Goal: Task Accomplishment & Management: Manage account settings

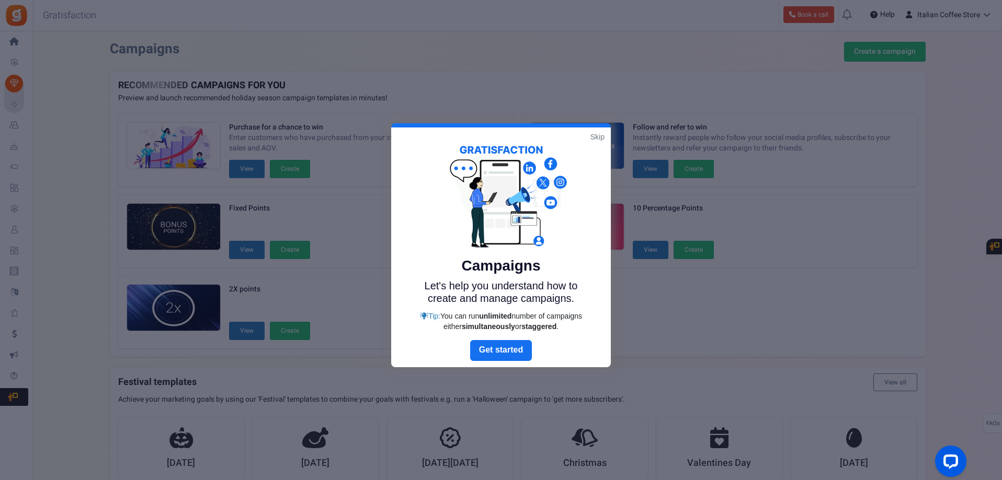
click at [599, 135] on link "Skip" at bounding box center [597, 137] width 14 height 10
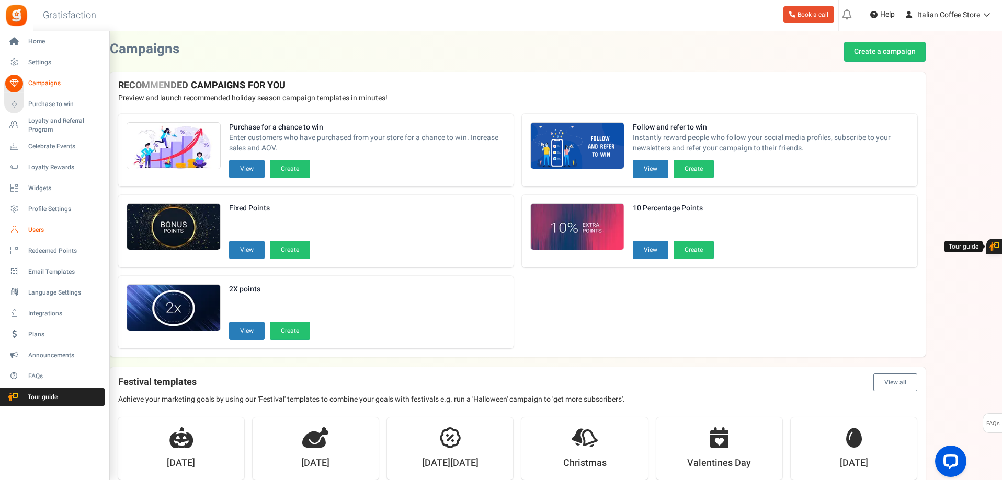
click at [33, 224] on link "Users" at bounding box center [54, 230] width 100 height 18
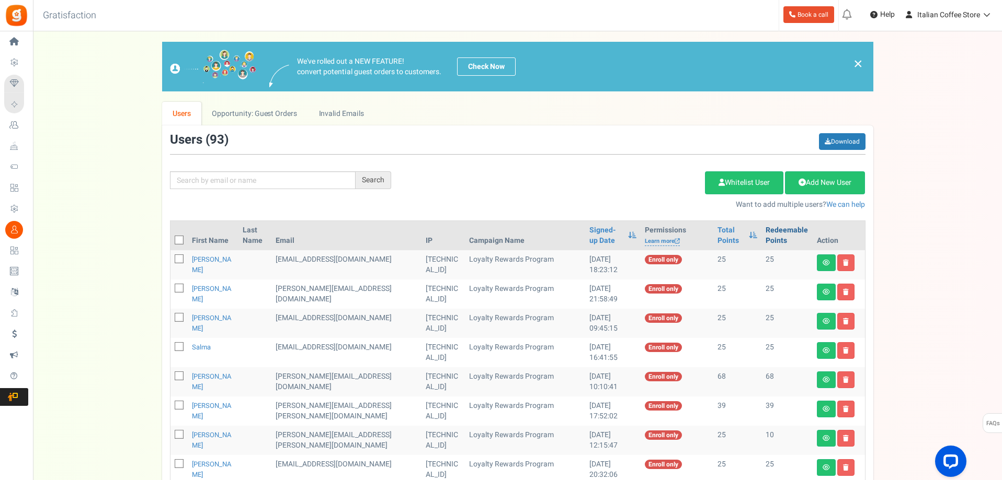
click at [766, 229] on link "Redeemable Points" at bounding box center [786, 235] width 42 height 21
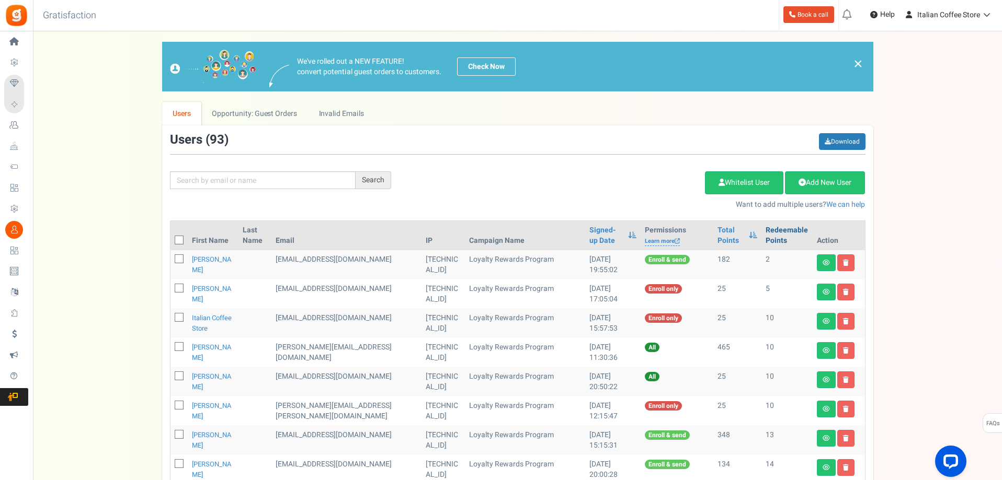
click at [768, 229] on link "Redeemable Points" at bounding box center [786, 235] width 42 height 21
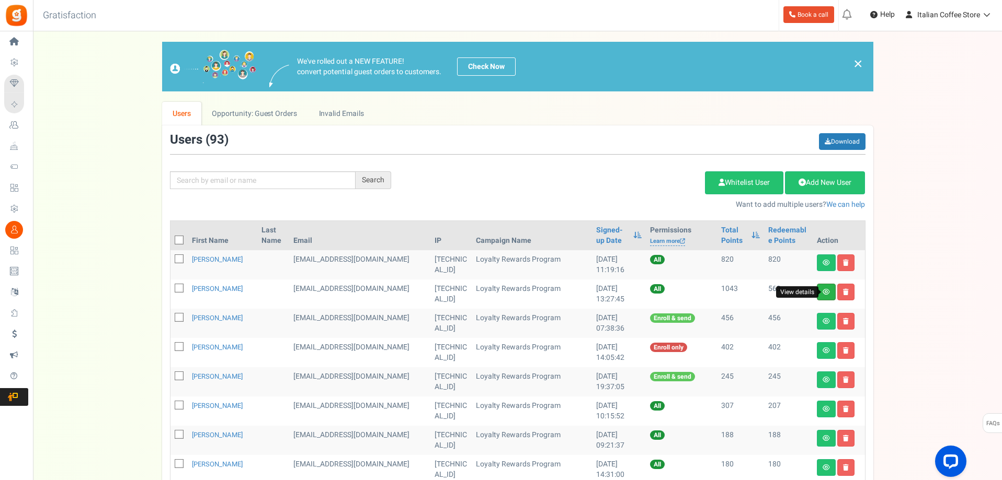
click at [825, 293] on icon at bounding box center [825, 292] width 7 height 6
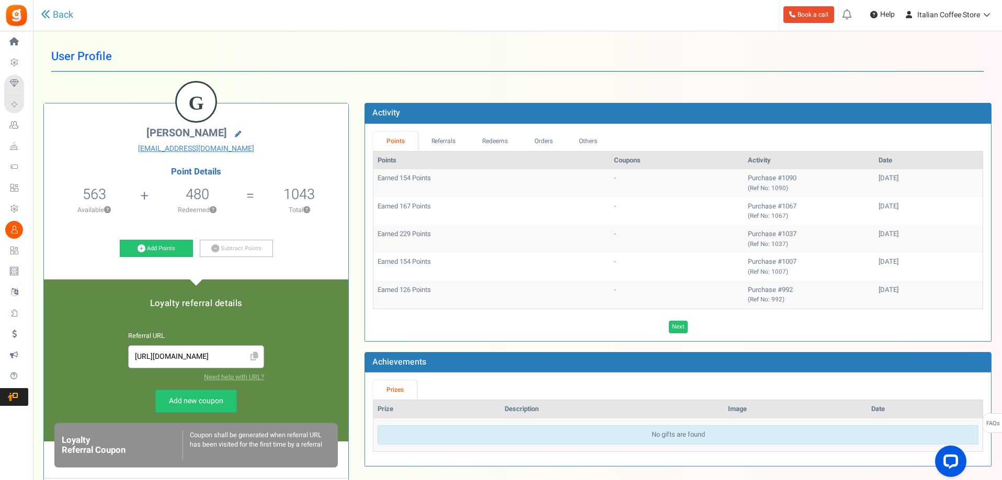
click at [237, 135] on icon at bounding box center [238, 134] width 6 height 6
type input "[PERSON_NAME]"
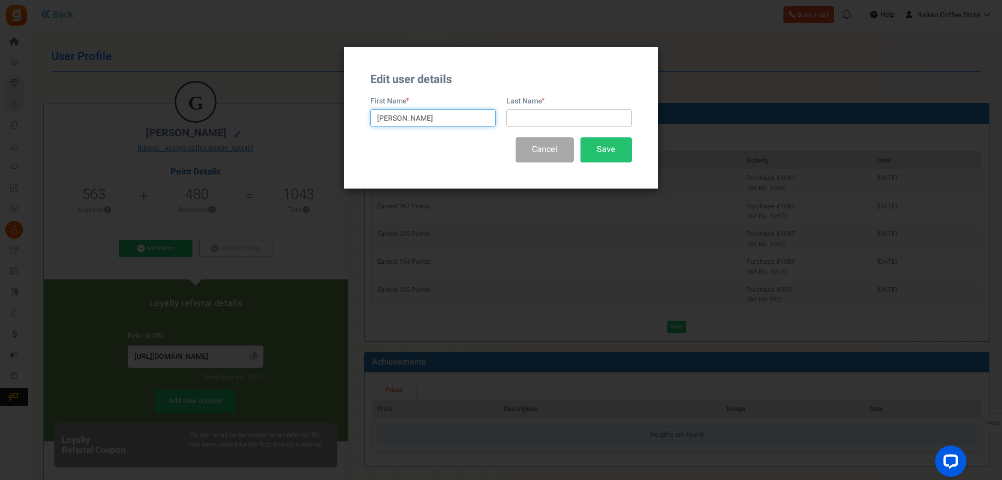
drag, startPoint x: 454, startPoint y: 118, endPoint x: 337, endPoint y: 116, distance: 117.1
click at [337, 116] on div "Edit user details First Name [PERSON_NAME] Last Name Cancel Save" at bounding box center [501, 240] width 1002 height 480
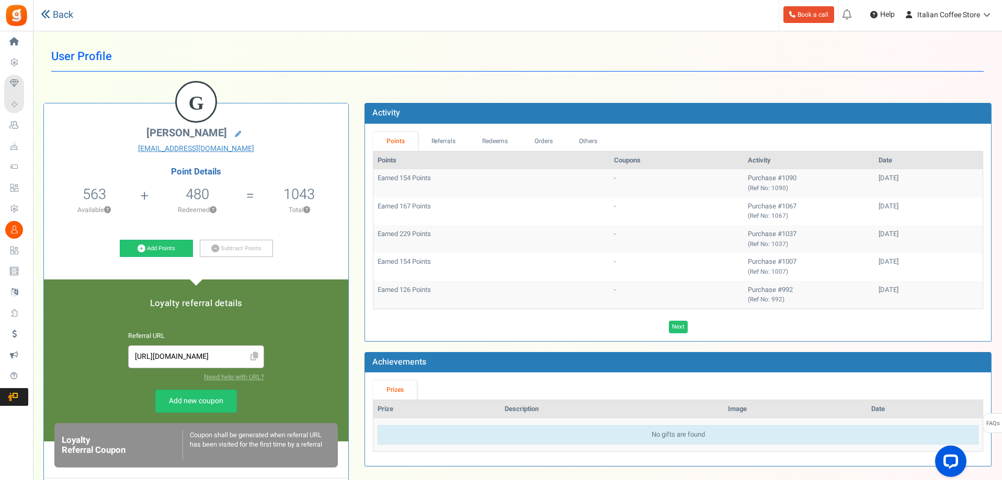
click at [69, 10] on link "Back" at bounding box center [57, 15] width 32 height 14
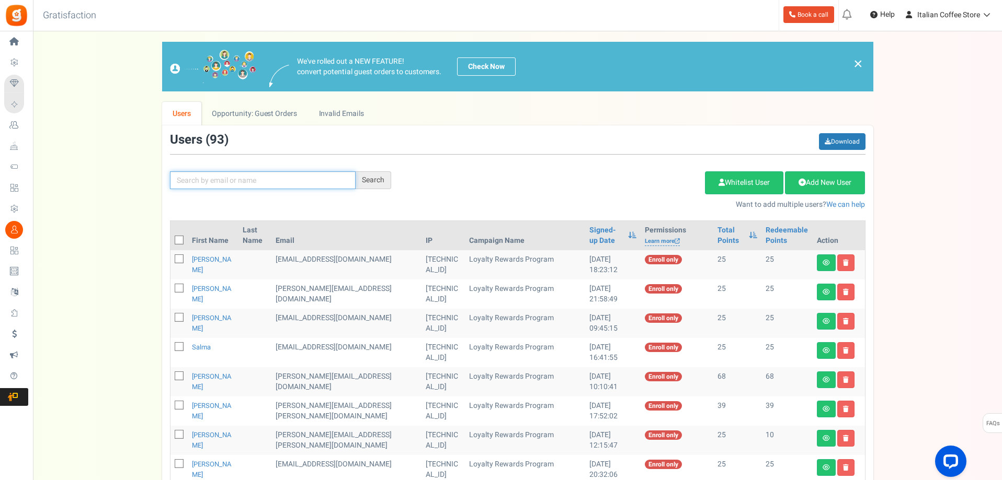
click at [217, 177] on input "text" at bounding box center [263, 180] width 186 height 18
paste input "YA032839462GB"
drag, startPoint x: 238, startPoint y: 180, endPoint x: 106, endPoint y: 179, distance: 131.7
click at [106, 179] on div "We've rolled out a NEW FEATURE! convert potential guest orders to customers. Ch…" at bounding box center [517, 457] width 948 height 831
type input "[PERSON_NAME]"
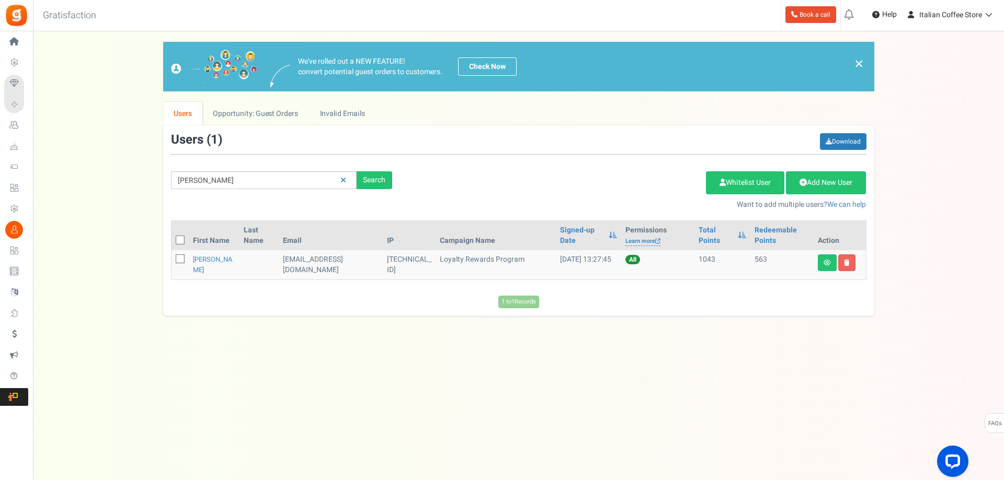
click at [178, 258] on icon at bounding box center [180, 259] width 7 height 7
click at [172, 258] on input "checkbox" at bounding box center [168, 260] width 7 height 7
checkbox input "true"
click at [652, 181] on link "Delete Selected Users" at bounding box center [653, 182] width 102 height 23
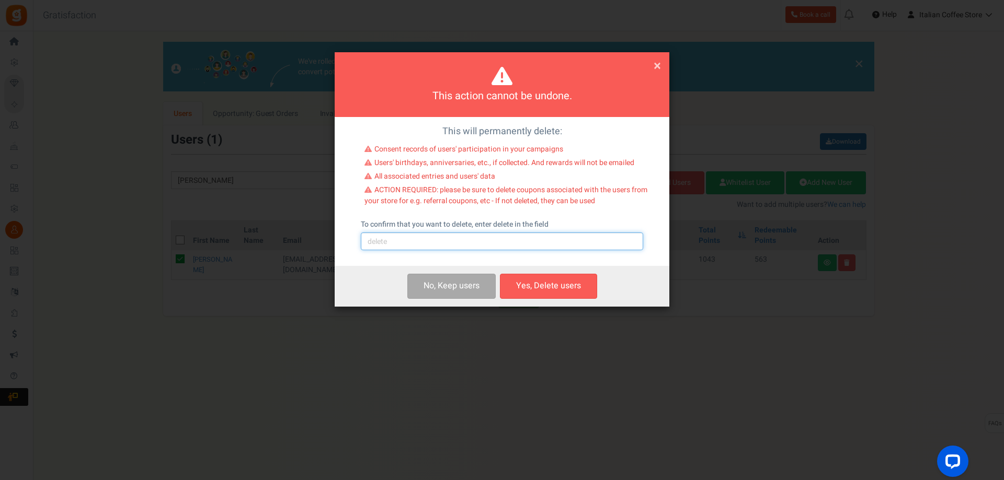
click at [423, 244] on input "text" at bounding box center [502, 242] width 282 height 18
type input "delete"
click at [548, 285] on button "Yes, Delete users" at bounding box center [548, 286] width 97 height 25
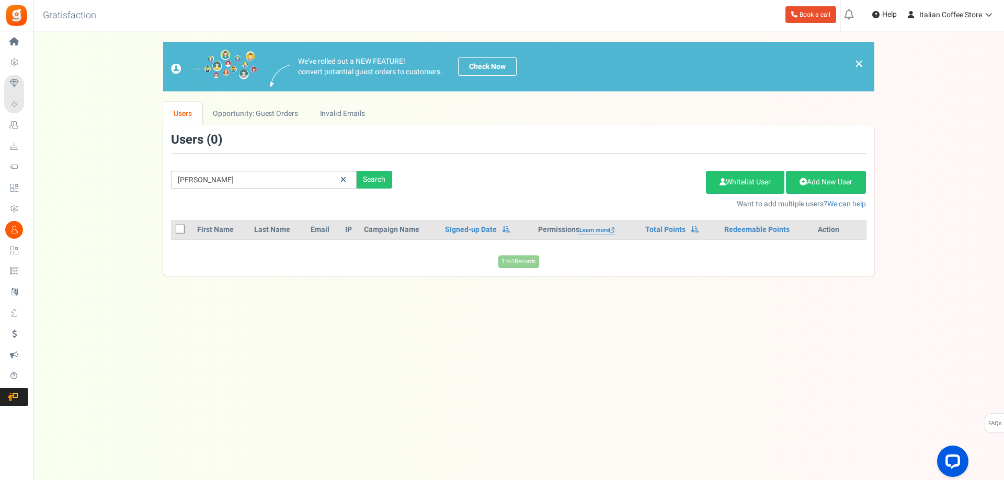
click at [341, 180] on icon at bounding box center [343, 179] width 6 height 7
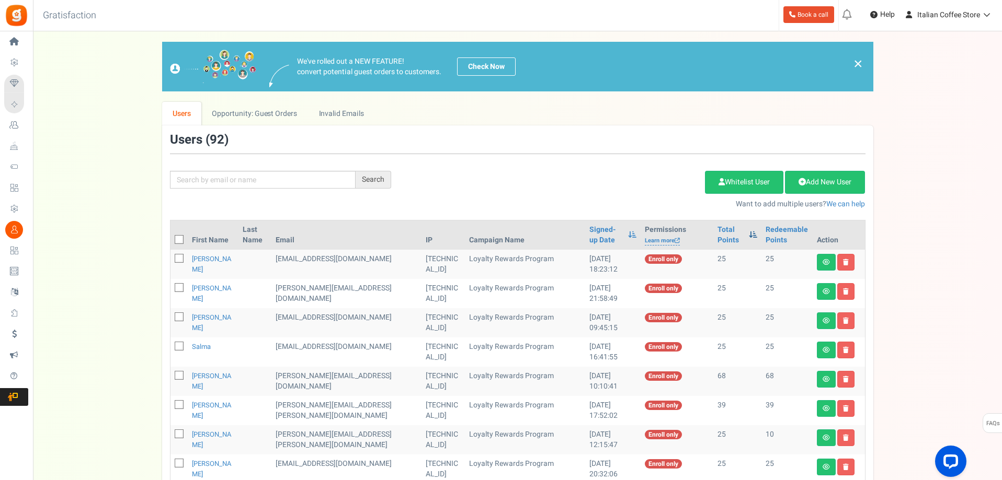
click at [749, 233] on span at bounding box center [753, 234] width 8 height 7
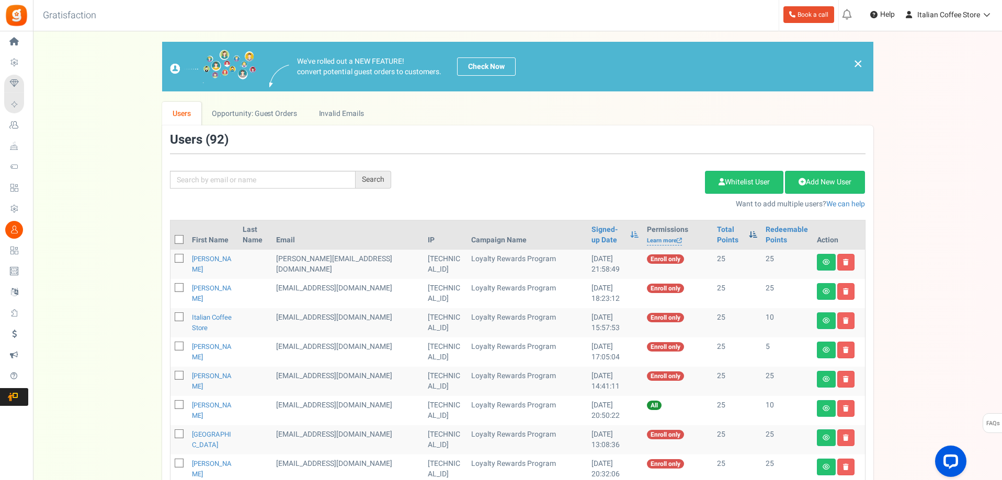
click at [740, 233] on div "Total Points" at bounding box center [737, 235] width 40 height 21
click at [749, 233] on span at bounding box center [753, 234] width 8 height 7
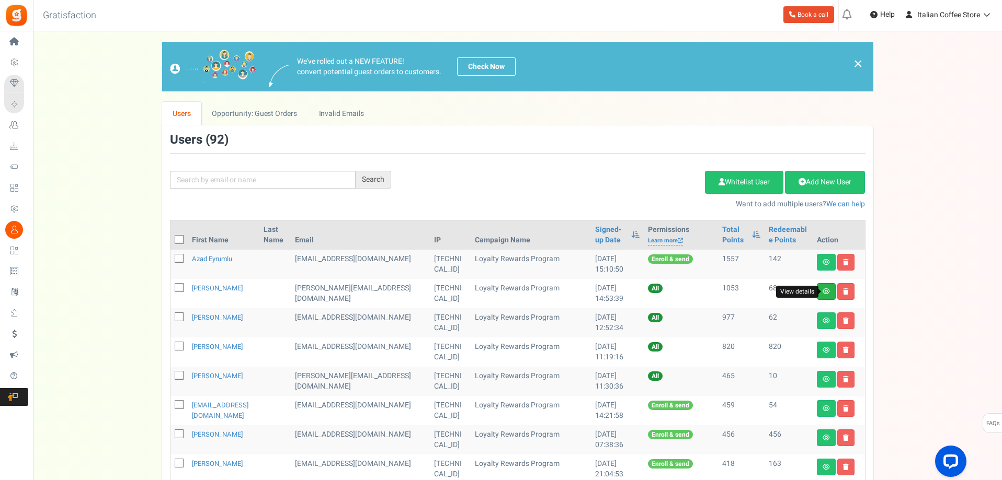
click at [825, 291] on icon at bounding box center [825, 292] width 7 height 6
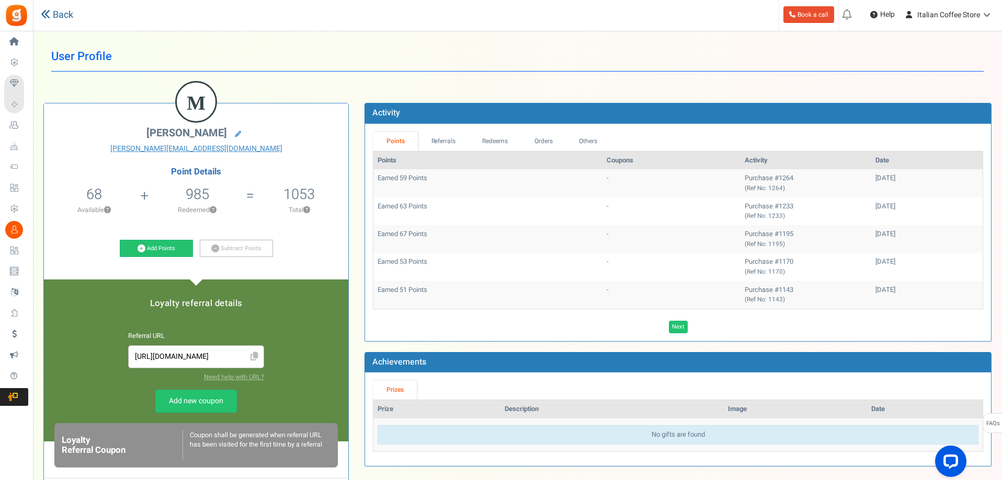
click at [65, 12] on link "Back" at bounding box center [57, 15] width 32 height 14
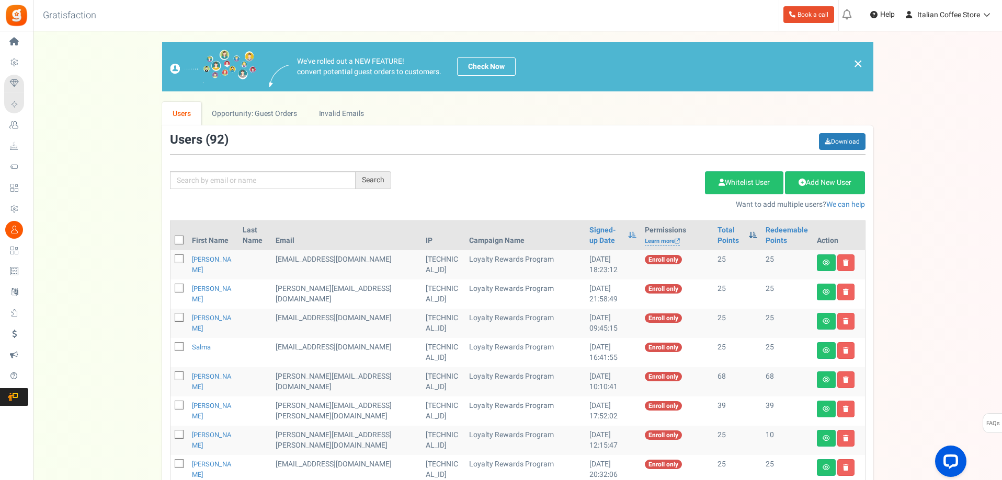
click at [749, 233] on span at bounding box center [753, 235] width 8 height 7
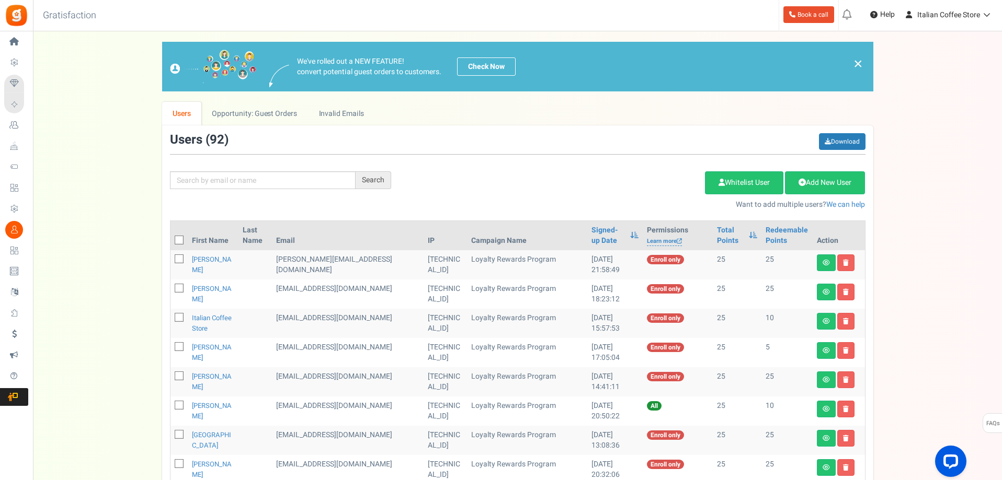
click at [741, 233] on div "Total Points" at bounding box center [737, 235] width 40 height 21
click at [750, 233] on span at bounding box center [753, 235] width 8 height 7
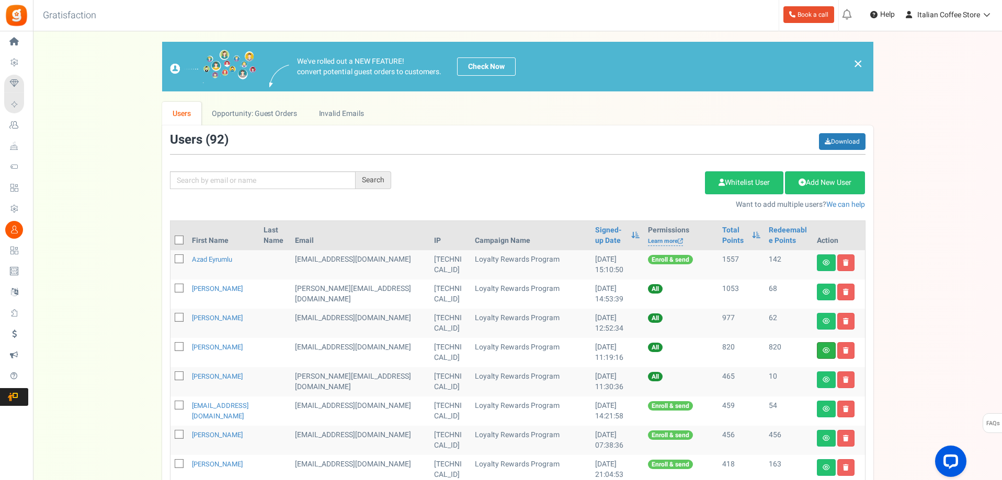
click at [825, 347] on link at bounding box center [826, 350] width 19 height 17
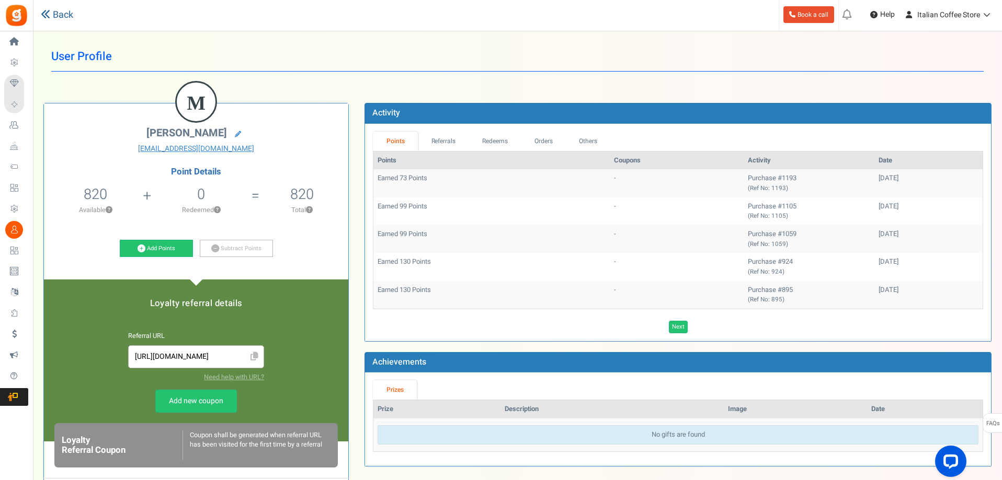
click at [58, 15] on link "Back" at bounding box center [57, 15] width 32 height 14
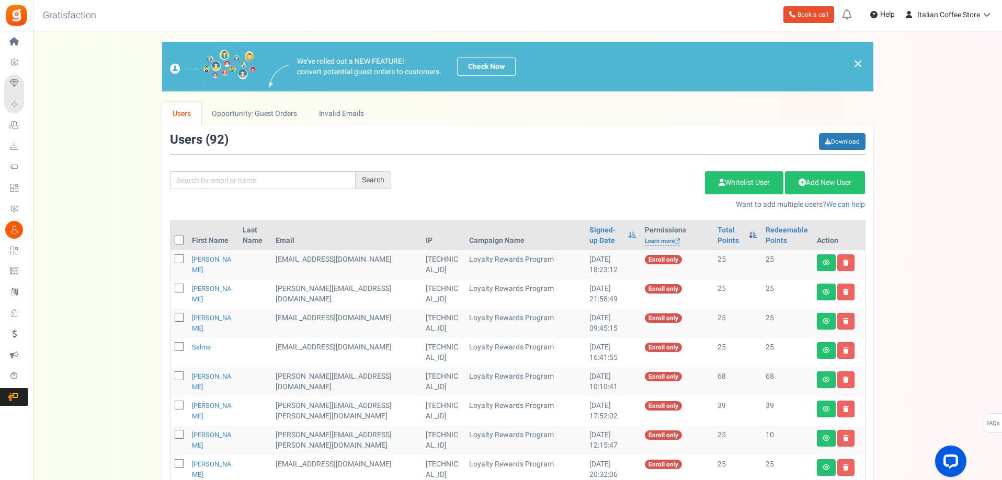
click at [749, 236] on span at bounding box center [753, 235] width 8 height 7
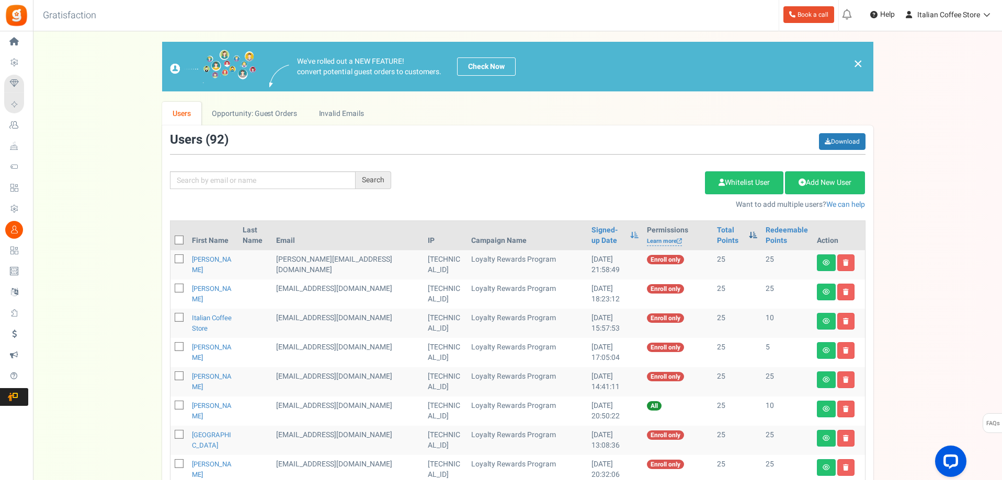
click at [749, 236] on span at bounding box center [753, 235] width 8 height 7
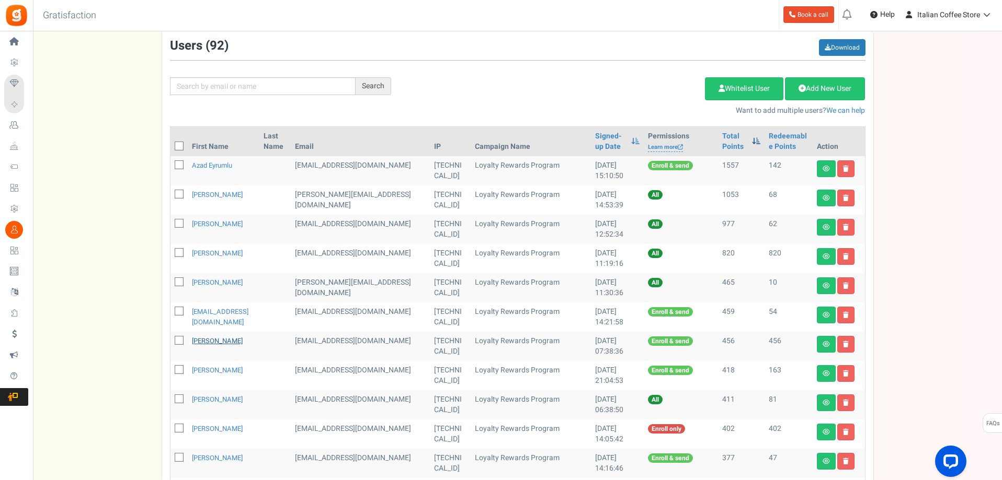
scroll to position [105, 0]
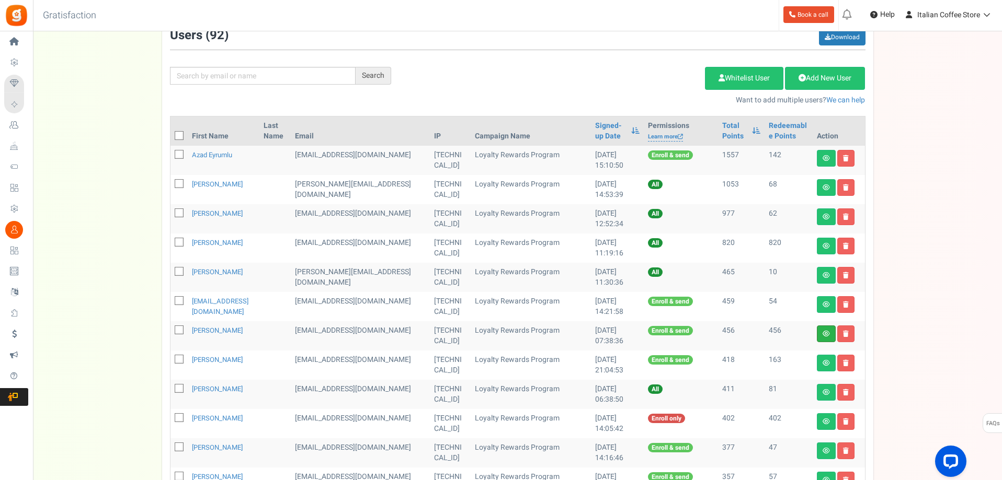
click at [826, 329] on link at bounding box center [826, 334] width 19 height 17
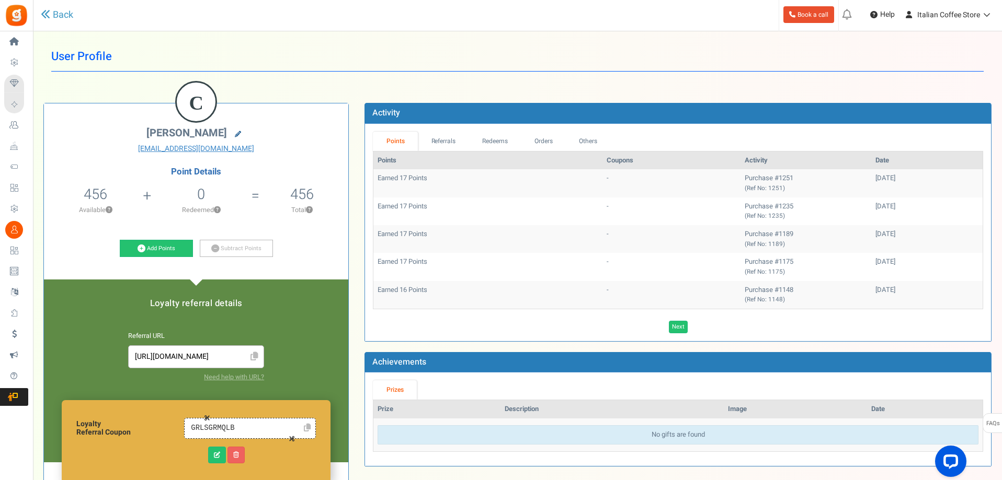
click at [235, 134] on icon at bounding box center [238, 134] width 6 height 6
type input "[PERSON_NAME]"
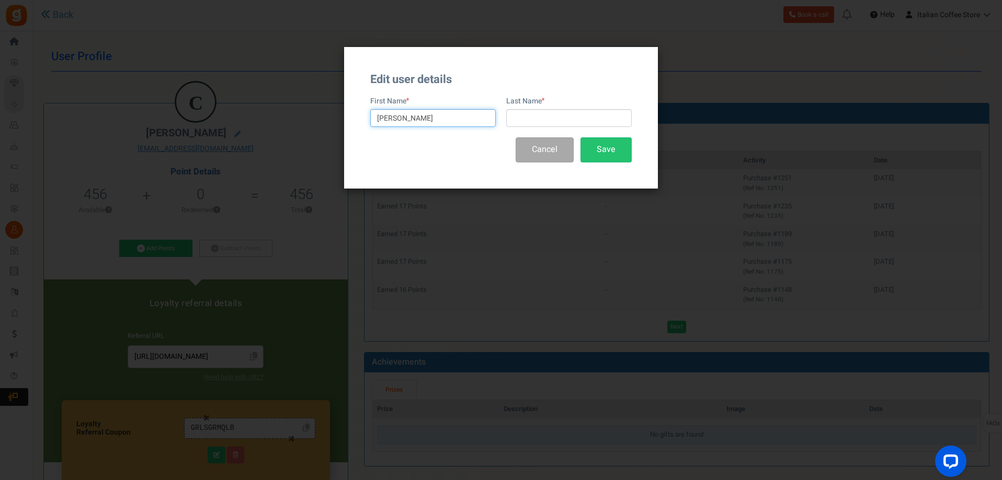
drag, startPoint x: 432, startPoint y: 120, endPoint x: 366, endPoint y: 112, distance: 66.3
click at [366, 112] on div "Edit user details First Name [PERSON_NAME] Last Name Cancel Save" at bounding box center [501, 118] width 314 height 142
click at [536, 147] on button "Cancel" at bounding box center [544, 149] width 58 height 25
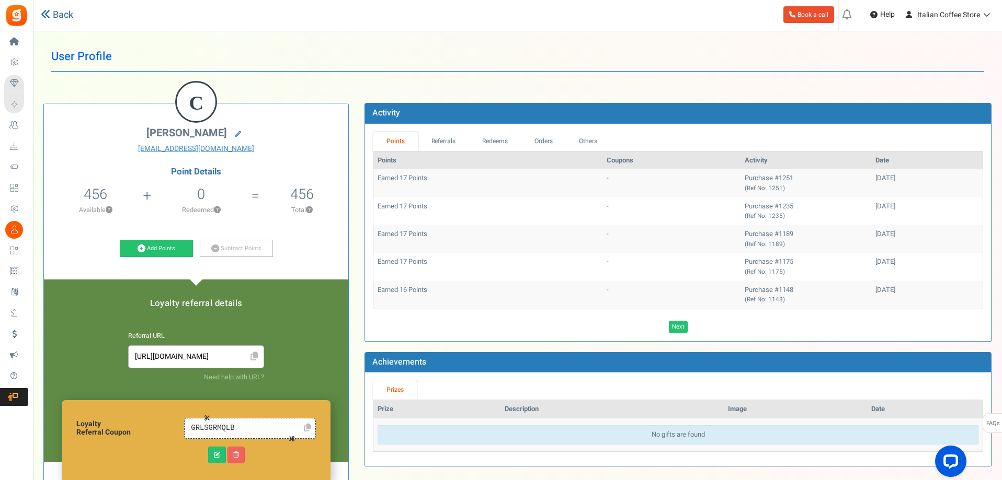
click at [62, 9] on link "Back" at bounding box center [57, 15] width 32 height 14
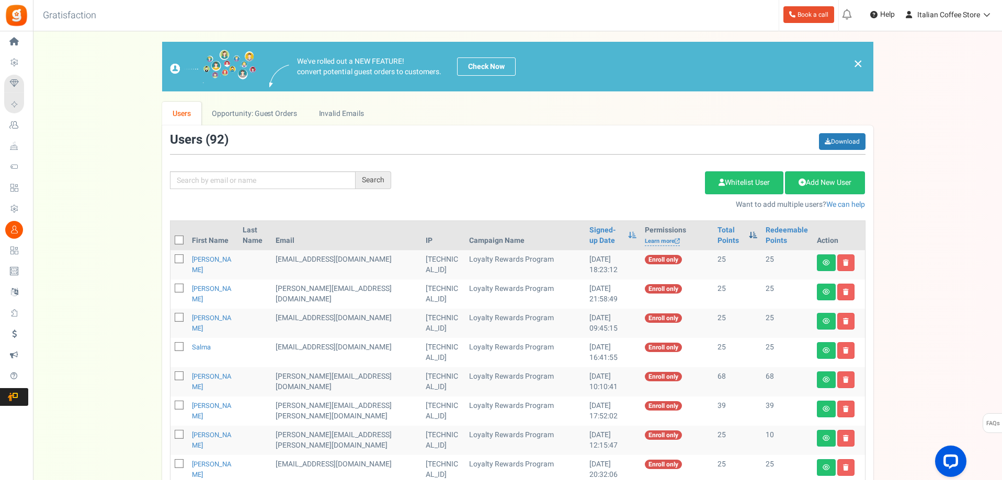
click at [749, 236] on span at bounding box center [753, 235] width 8 height 7
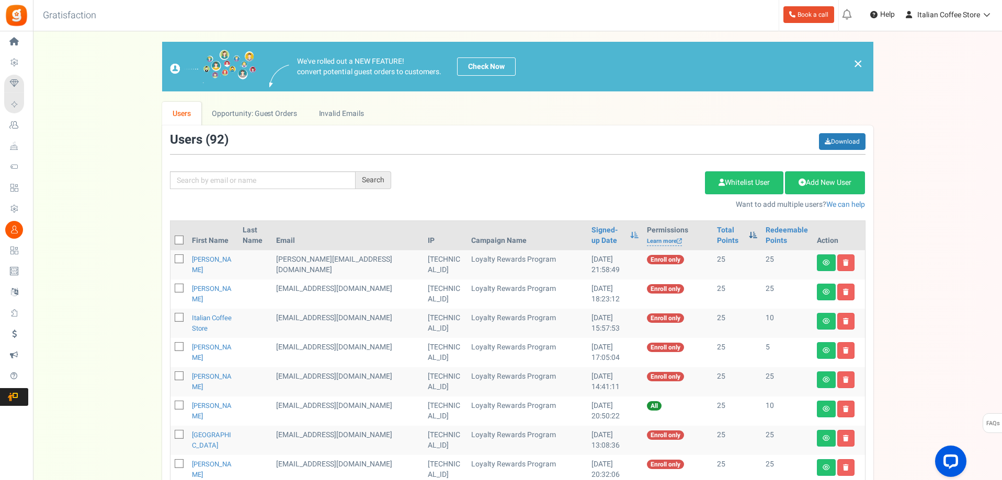
click at [749, 236] on span at bounding box center [753, 235] width 8 height 7
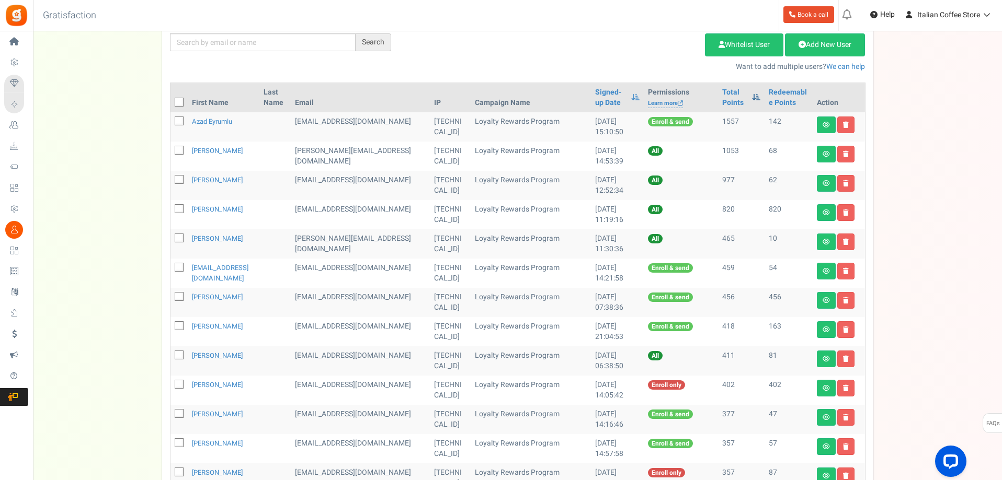
scroll to position [157, 0]
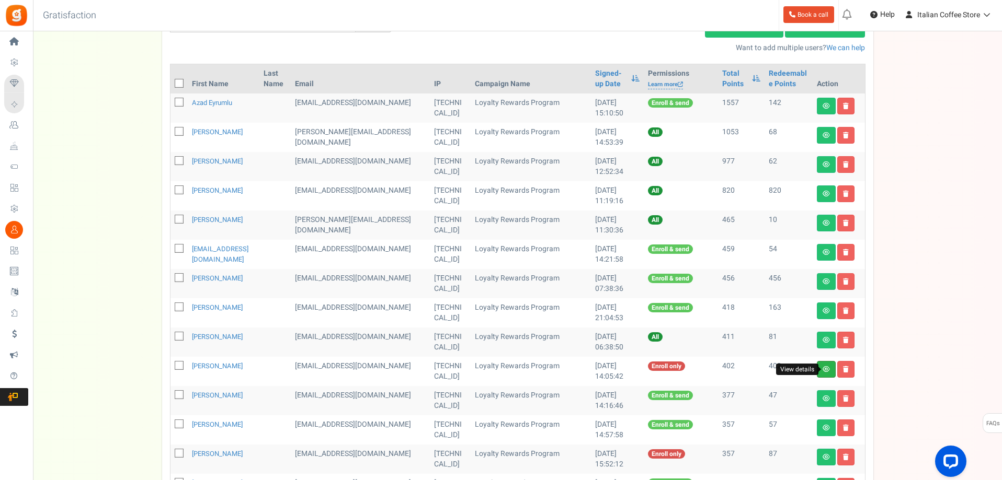
click at [823, 368] on icon at bounding box center [825, 369] width 7 height 6
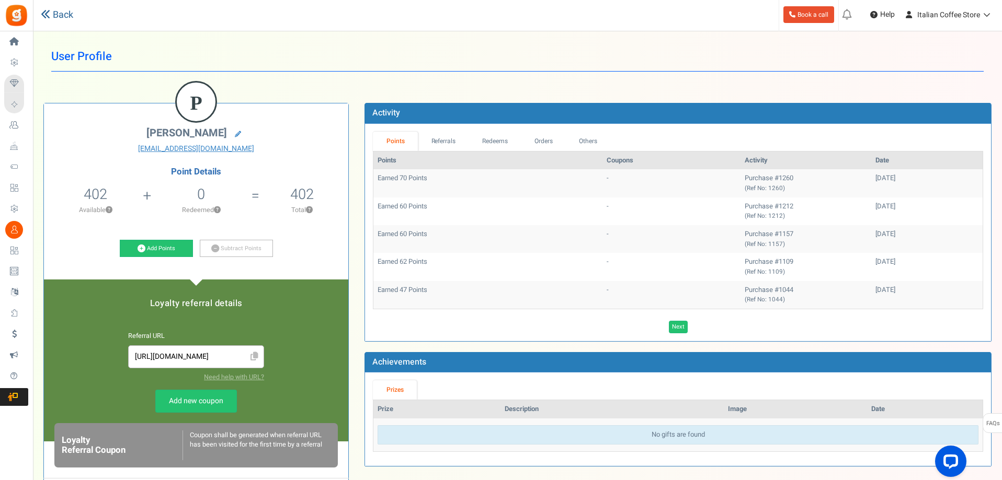
click at [59, 14] on link "Back" at bounding box center [57, 15] width 32 height 14
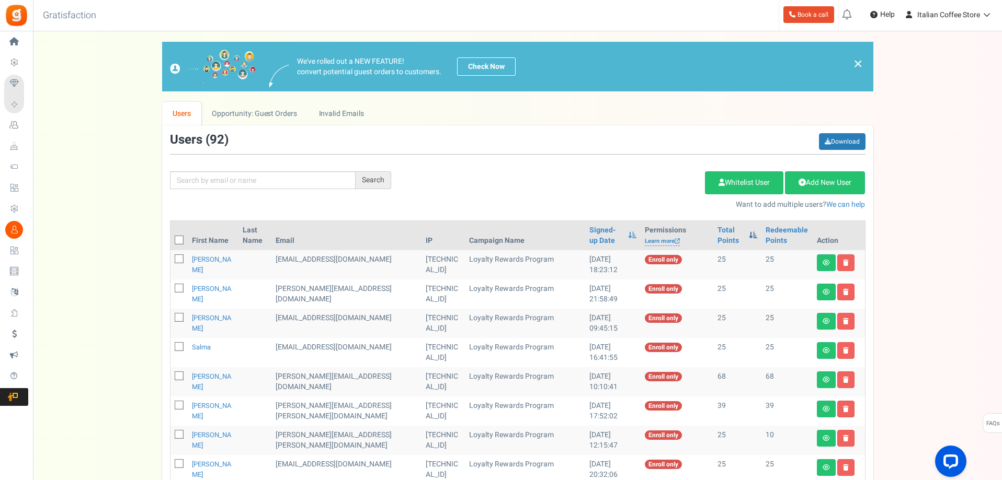
click at [749, 232] on span at bounding box center [753, 235] width 8 height 7
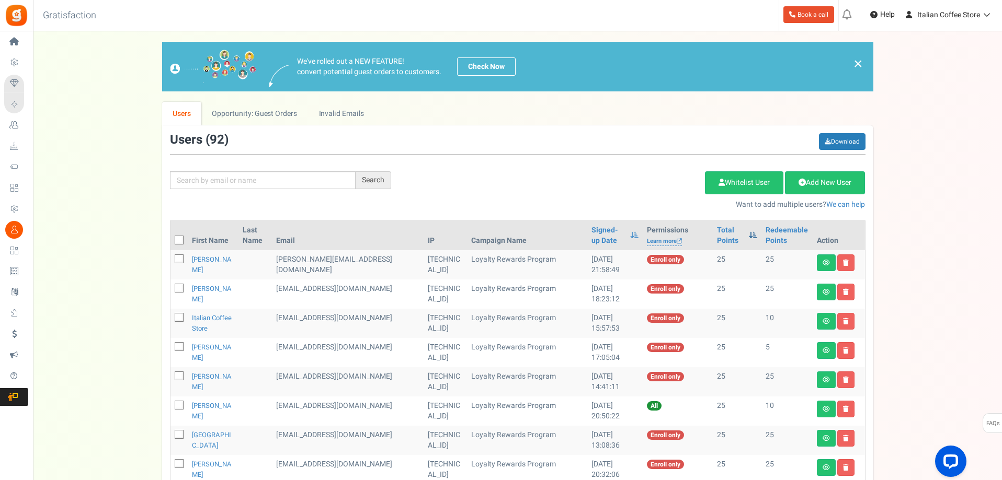
click at [749, 234] on span at bounding box center [753, 235] width 8 height 7
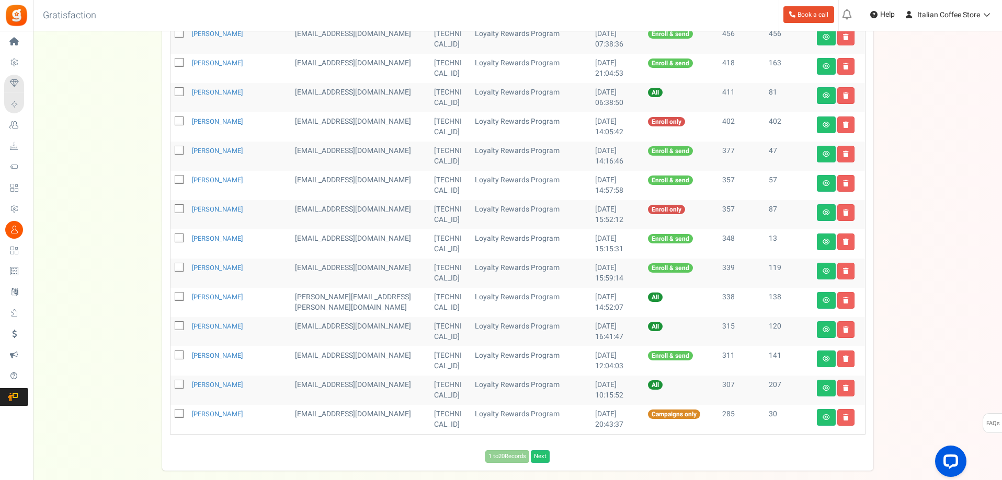
scroll to position [455, 0]
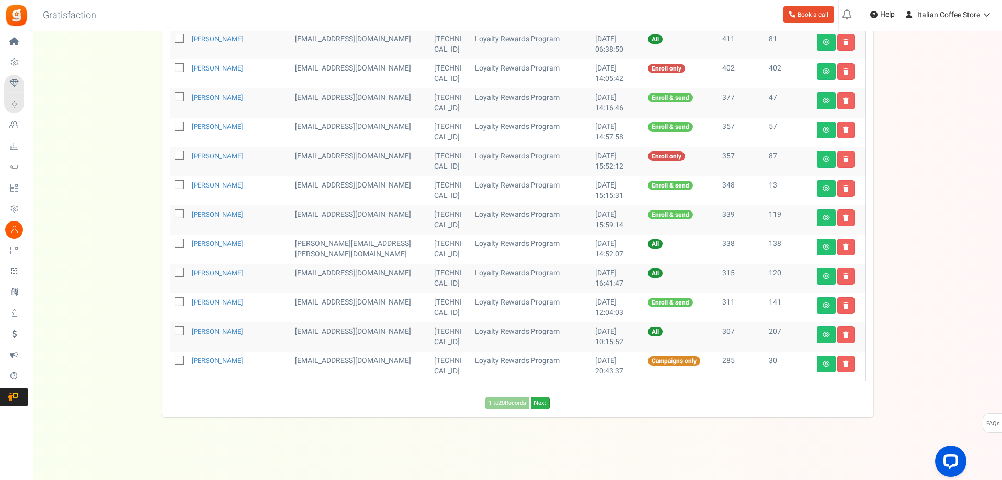
click at [544, 405] on link "Next" at bounding box center [540, 403] width 19 height 13
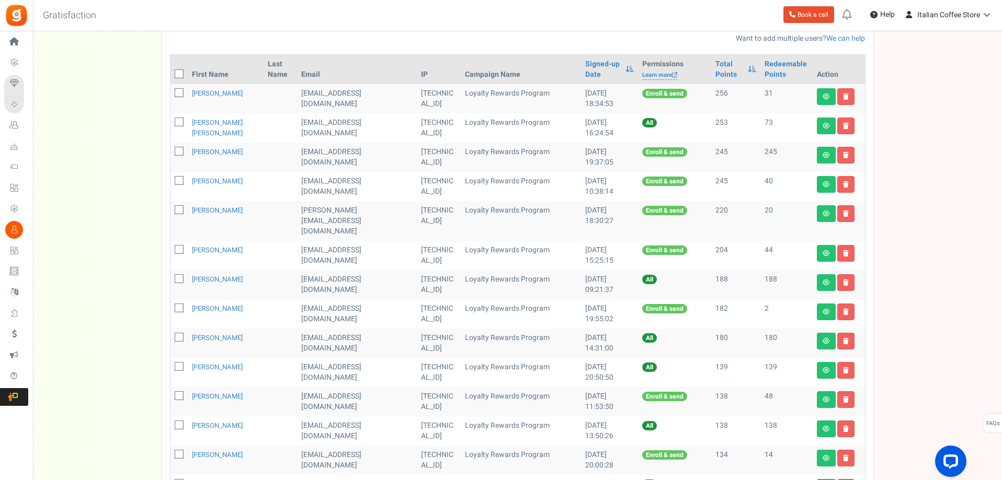
scroll to position [141, 0]
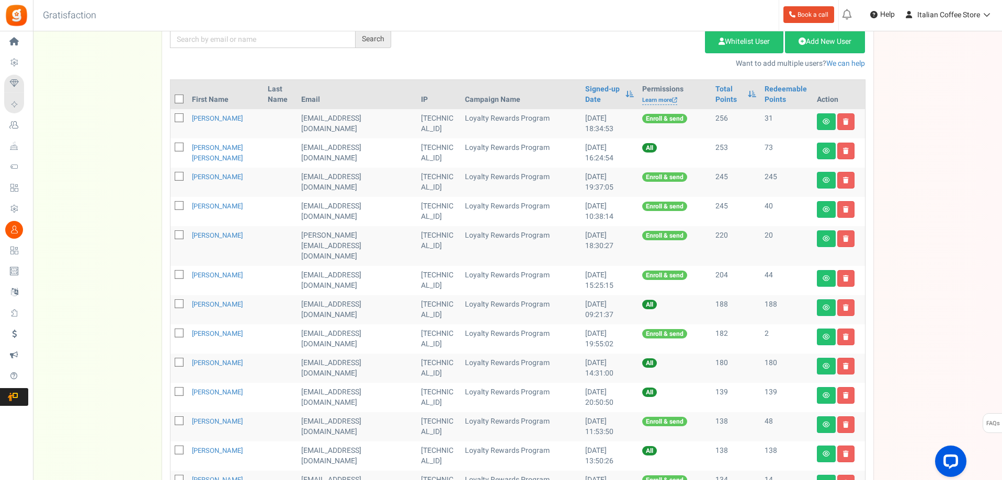
click at [182, 176] on icon at bounding box center [179, 177] width 7 height 7
click at [171, 176] on input "checkbox" at bounding box center [167, 177] width 7 height 7
checkbox input "true"
click at [663, 39] on link "Delete Selected Users" at bounding box center [652, 41] width 102 height 23
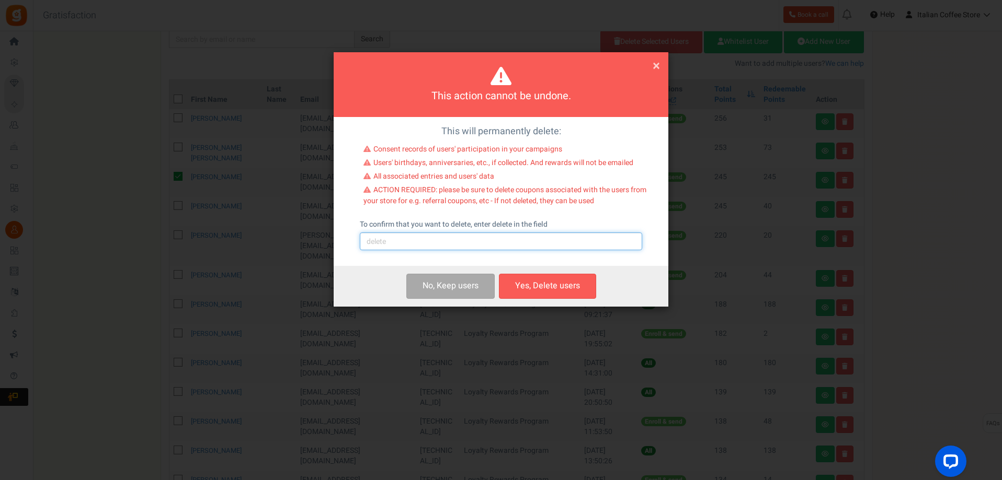
click at [394, 239] on input "text" at bounding box center [501, 242] width 282 height 18
type input "delete"
click at [530, 281] on button "Yes, Delete users" at bounding box center [547, 286] width 97 height 25
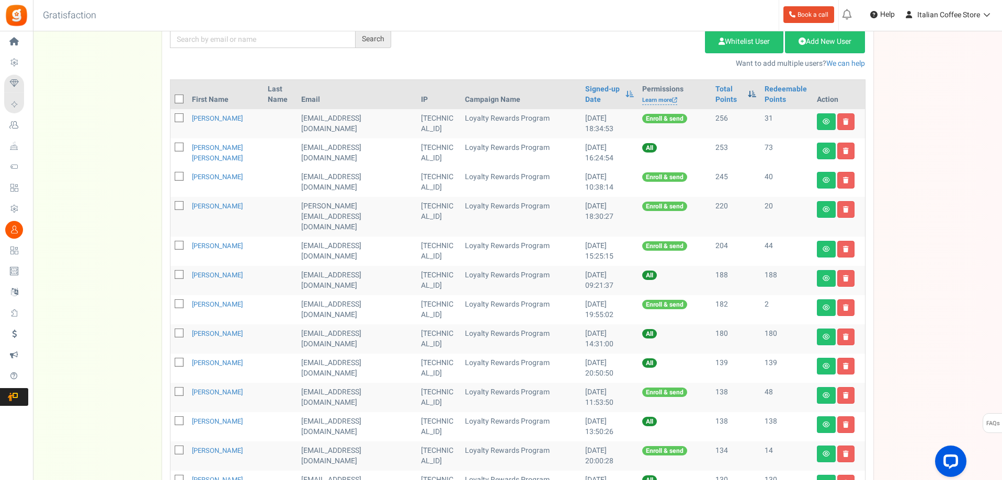
click at [748, 93] on span at bounding box center [752, 93] width 8 height 7
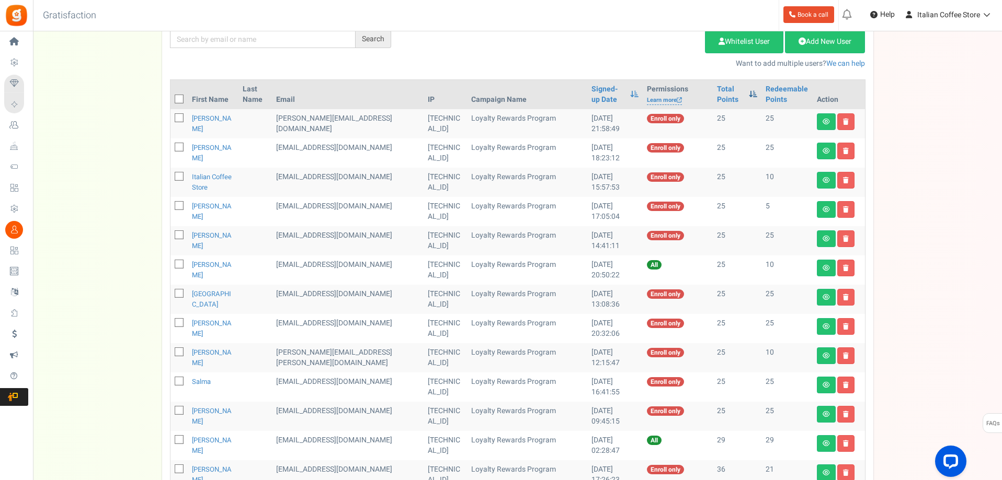
click at [749, 93] on span at bounding box center [753, 93] width 8 height 7
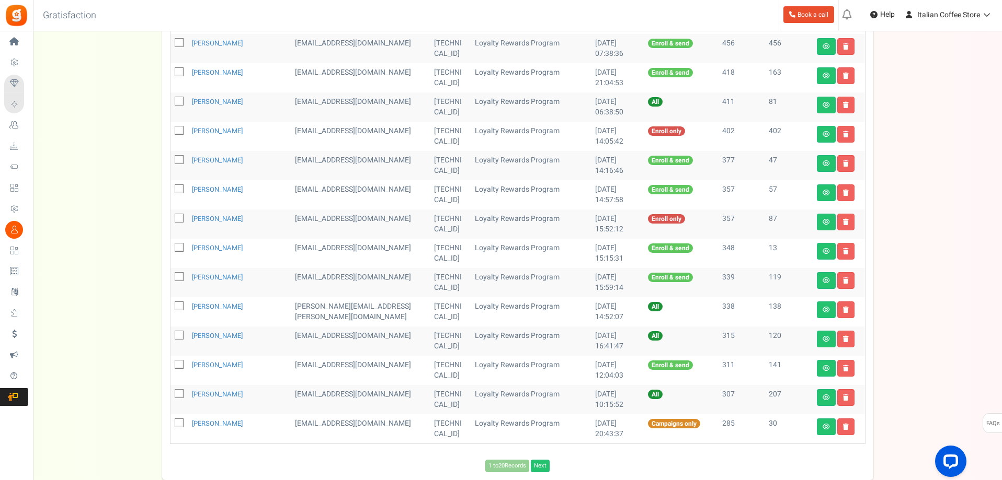
scroll to position [455, 0]
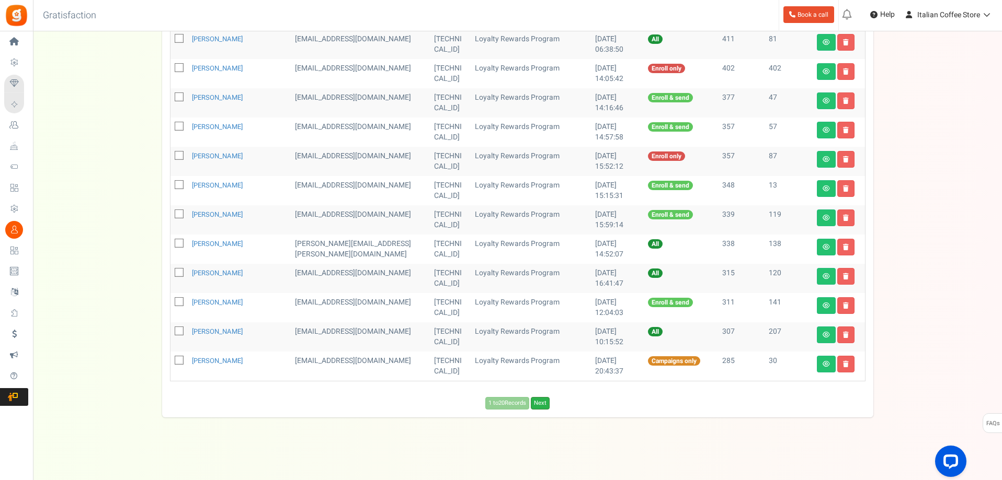
click at [537, 402] on link "Next" at bounding box center [540, 403] width 19 height 13
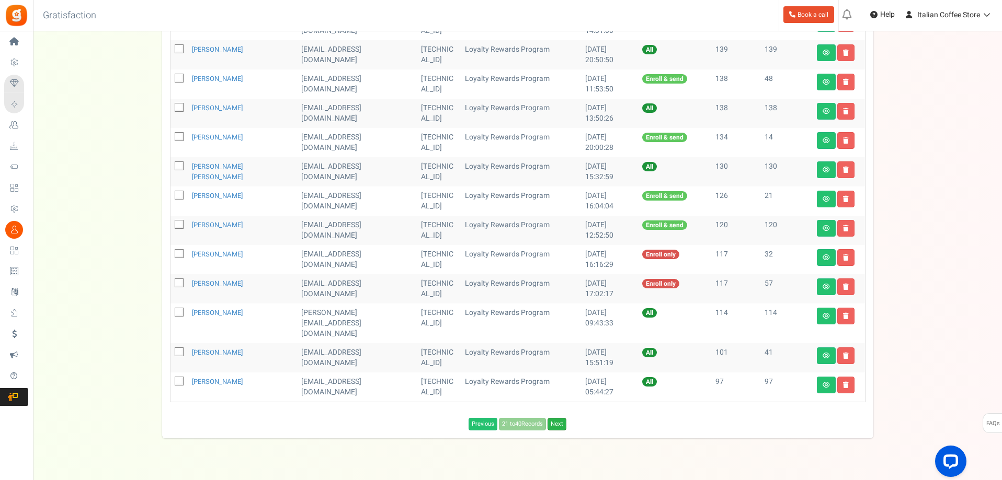
click at [560, 418] on link "Next" at bounding box center [556, 424] width 19 height 13
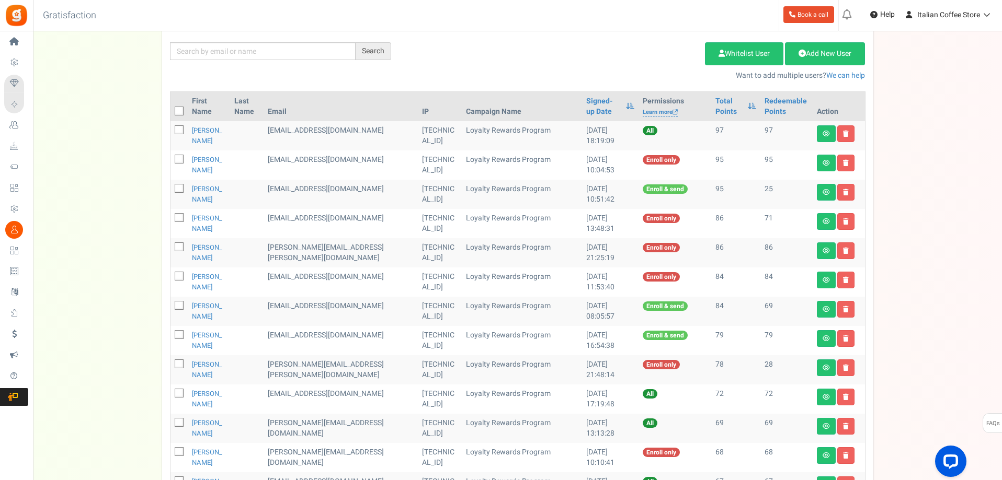
scroll to position [157, 0]
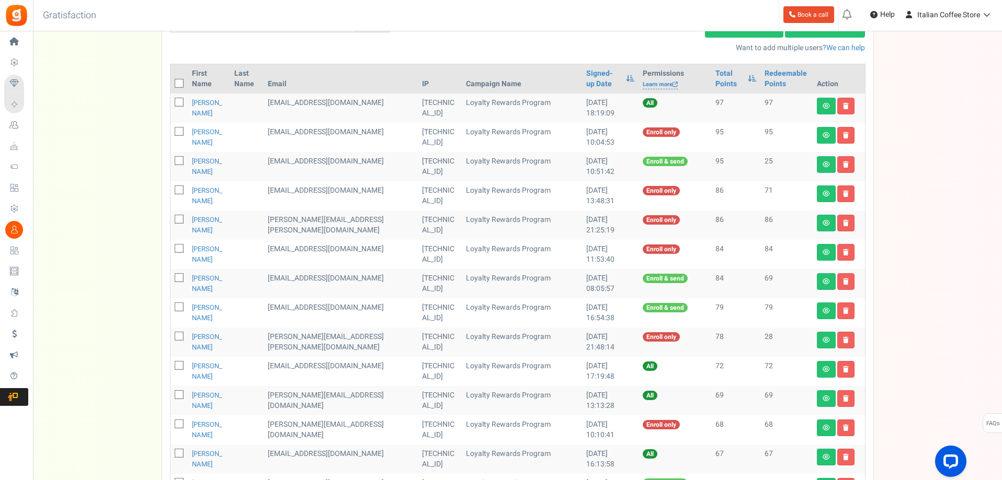
click at [180, 218] on icon at bounding box center [179, 219] width 7 height 7
click at [171, 218] on input "checkbox" at bounding box center [167, 220] width 7 height 7
checkbox input "true"
click at [846, 223] on icon at bounding box center [846, 223] width 6 height 6
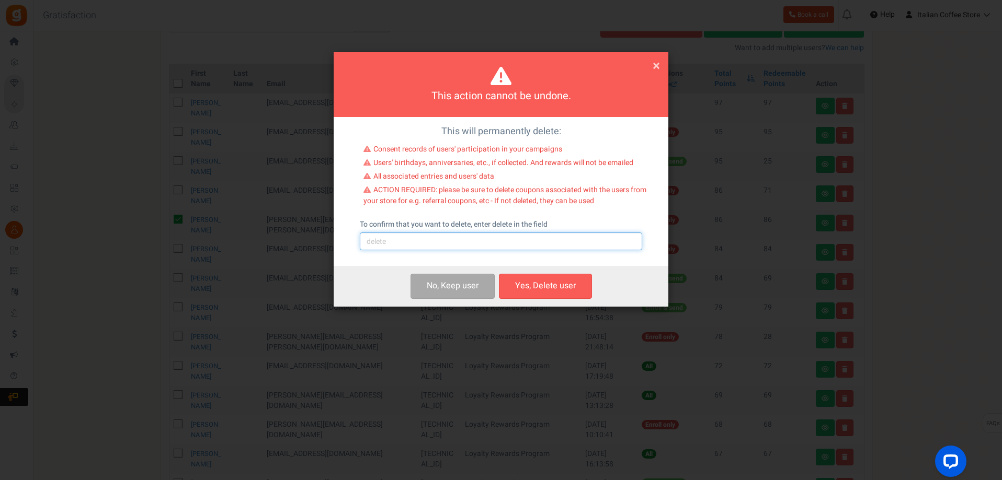
click at [392, 241] on input "text" at bounding box center [501, 242] width 282 height 18
type input "delete"
click at [546, 284] on button "Yes, Delete user" at bounding box center [545, 286] width 93 height 25
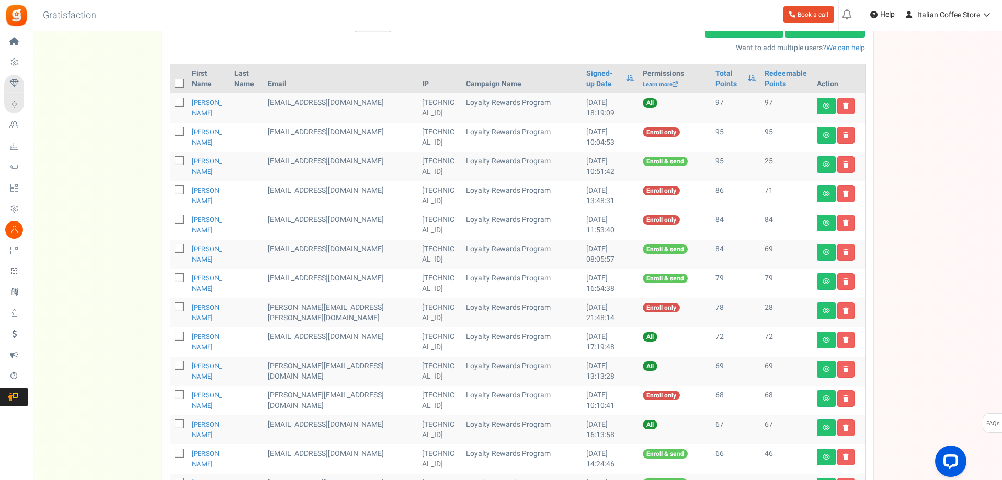
click at [180, 159] on icon at bounding box center [179, 161] width 7 height 7
click at [171, 159] on input "checkbox" at bounding box center [167, 161] width 7 height 7
checkbox input "true"
click at [843, 163] on icon at bounding box center [846, 165] width 6 height 6
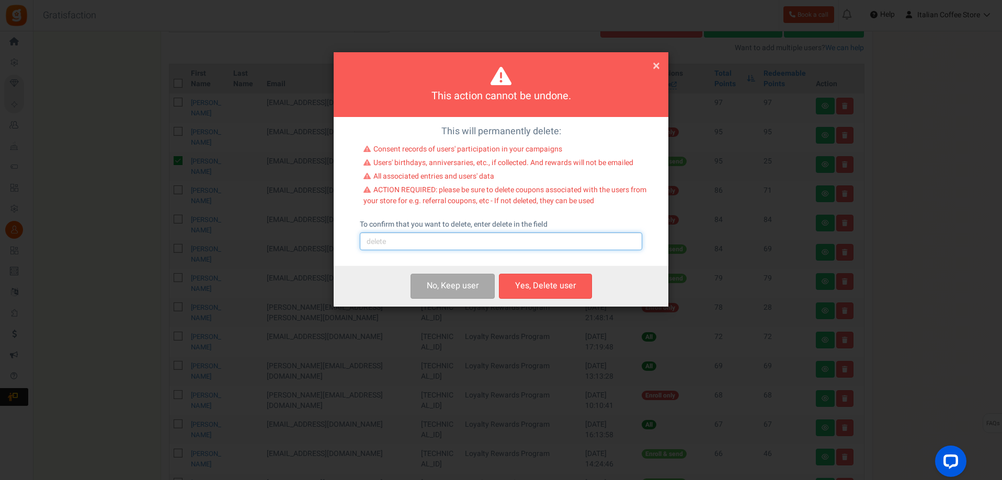
click at [392, 243] on input "text" at bounding box center [501, 242] width 282 height 18
type input "delete"
click at [562, 287] on button "Yes, Delete user" at bounding box center [545, 286] width 93 height 25
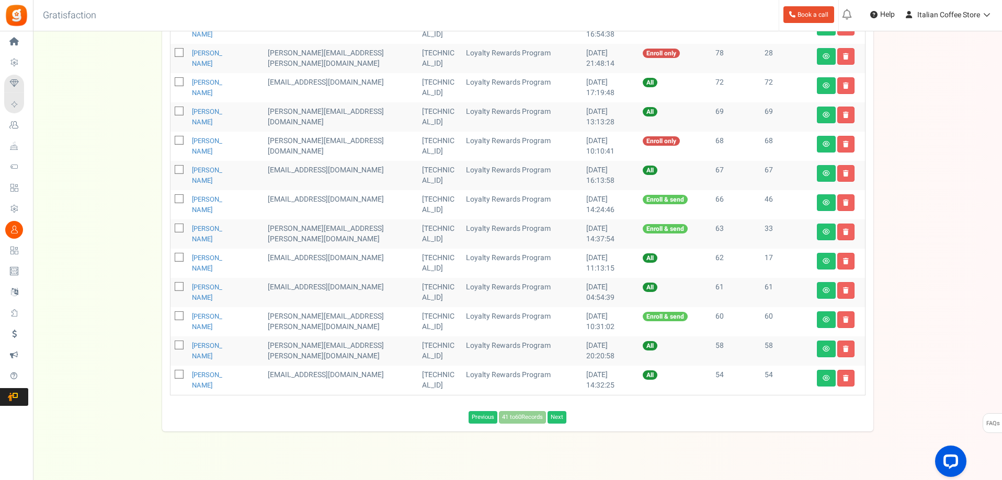
scroll to position [396, 0]
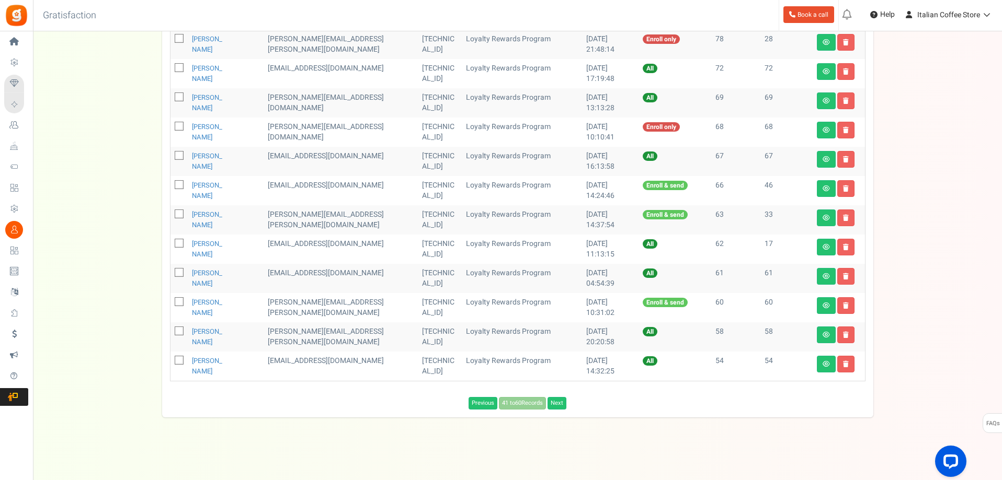
click at [182, 302] on icon at bounding box center [179, 302] width 7 height 7
click at [171, 302] on input "checkbox" at bounding box center [167, 303] width 7 height 7
checkbox input "true"
click at [845, 300] on link at bounding box center [845, 305] width 17 height 17
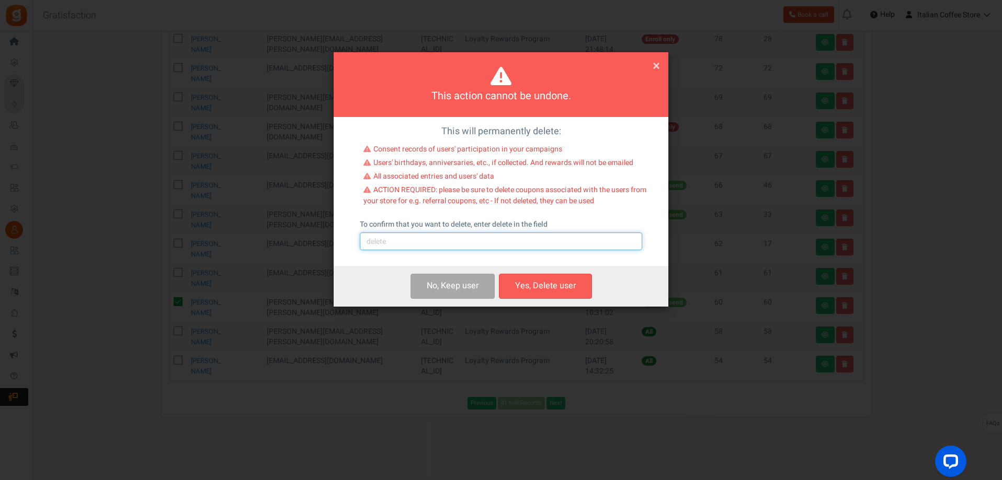
drag, startPoint x: 427, startPoint y: 240, endPoint x: 410, endPoint y: 240, distance: 16.7
click at [427, 240] on input "text" at bounding box center [501, 242] width 282 height 18
type input "delete"
click at [532, 281] on button "Yes, Delete user" at bounding box center [545, 286] width 93 height 25
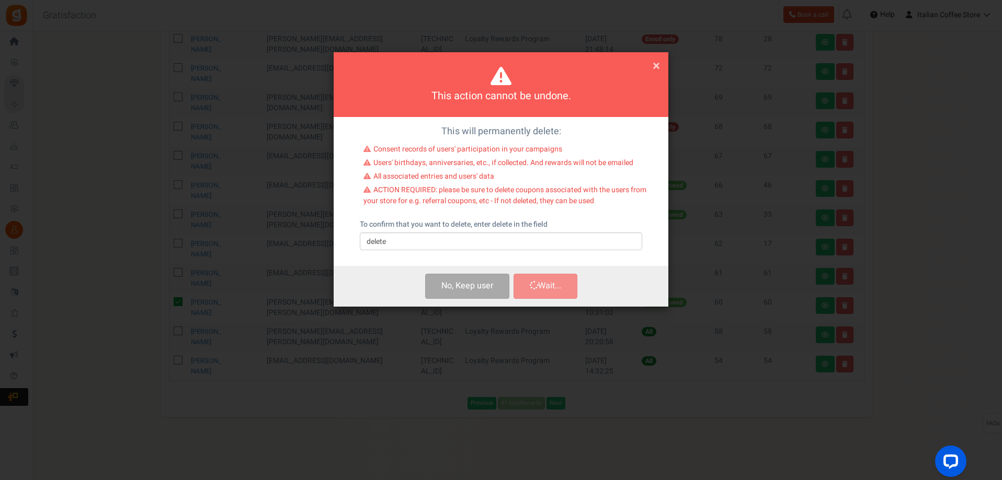
scroll to position [367, 0]
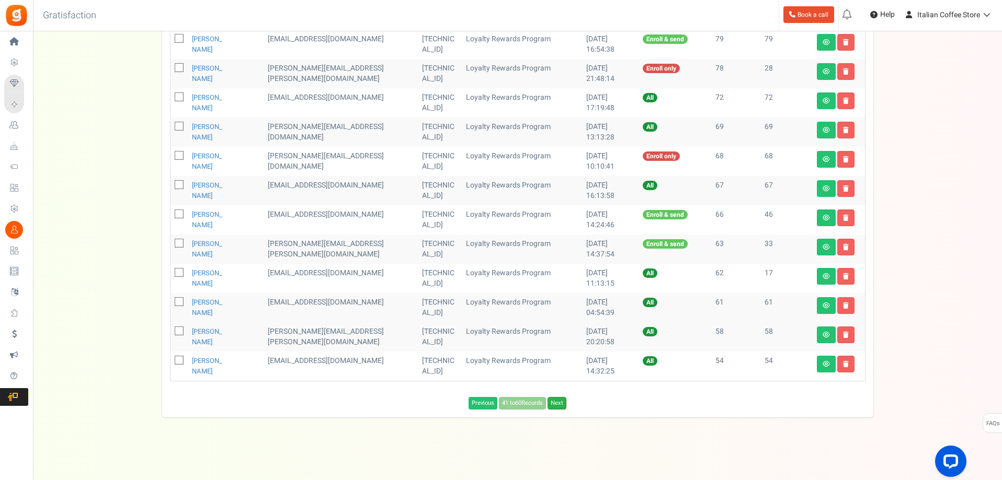
click at [557, 401] on link "Next" at bounding box center [556, 403] width 19 height 13
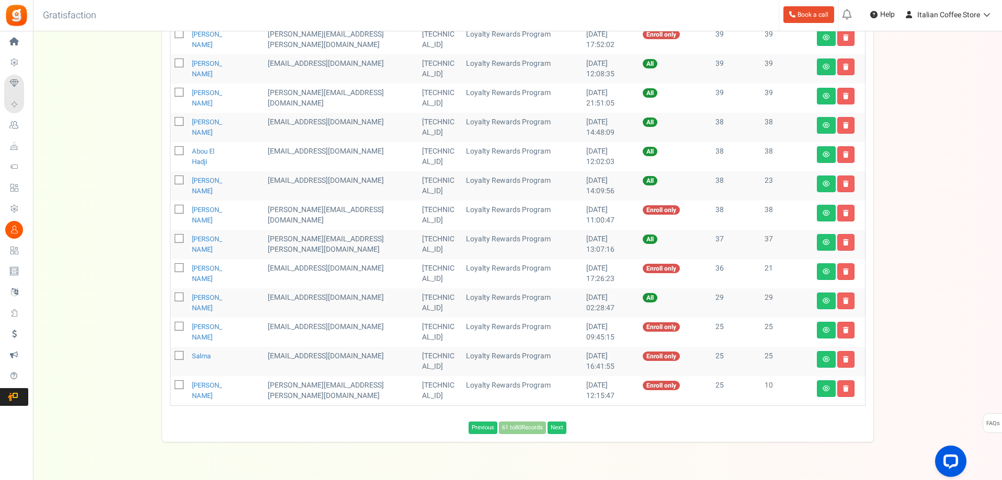
scroll to position [455, 0]
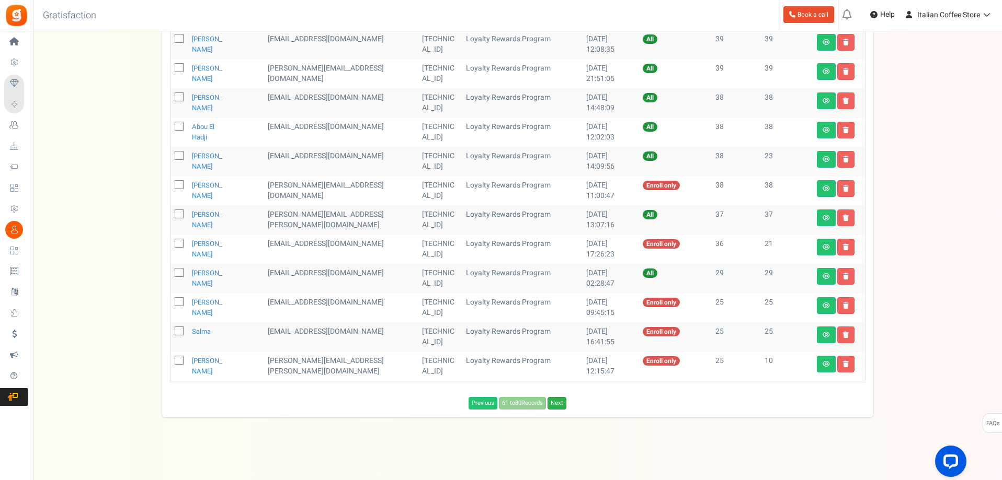
click at [559, 398] on link "Next" at bounding box center [556, 403] width 19 height 13
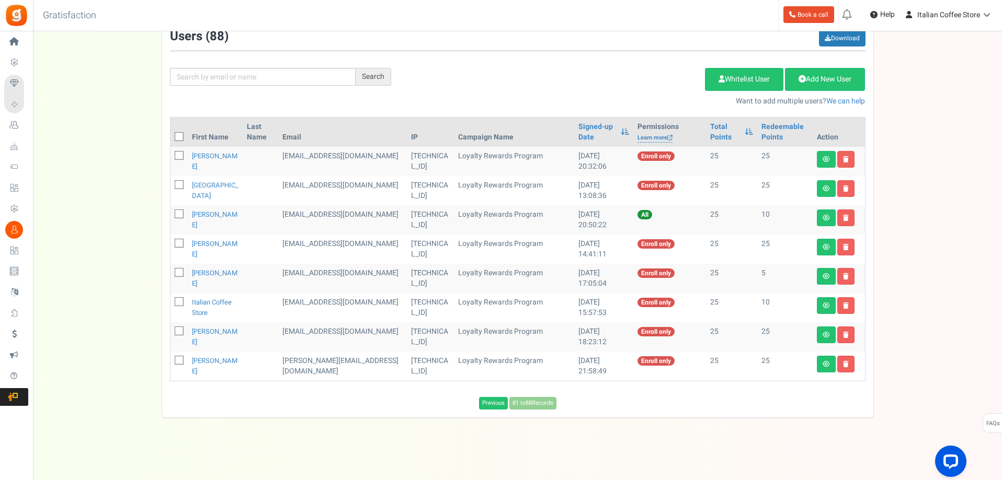
scroll to position [104, 0]
click at [773, 123] on link "Redeemable Points" at bounding box center [784, 132] width 47 height 21
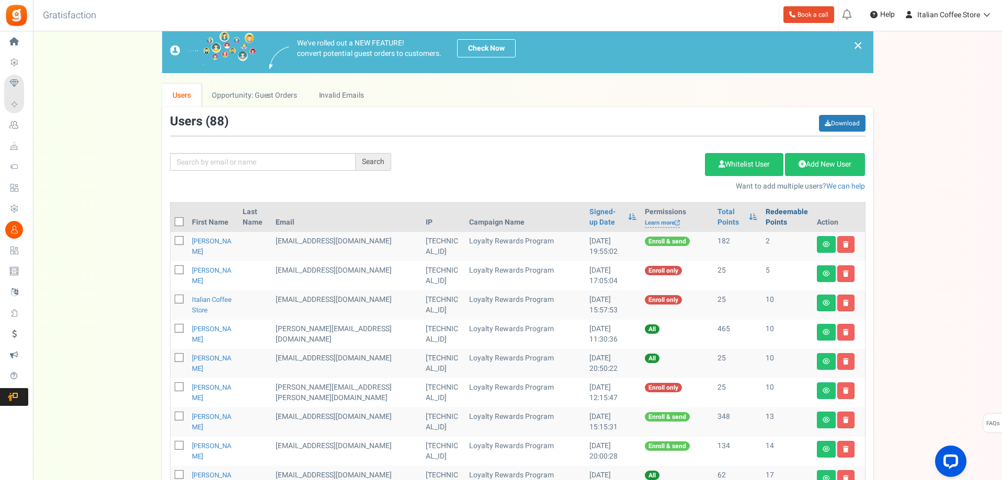
scroll to position [0, 0]
